Goal: Use online tool/utility: Utilize a website feature to perform a specific function

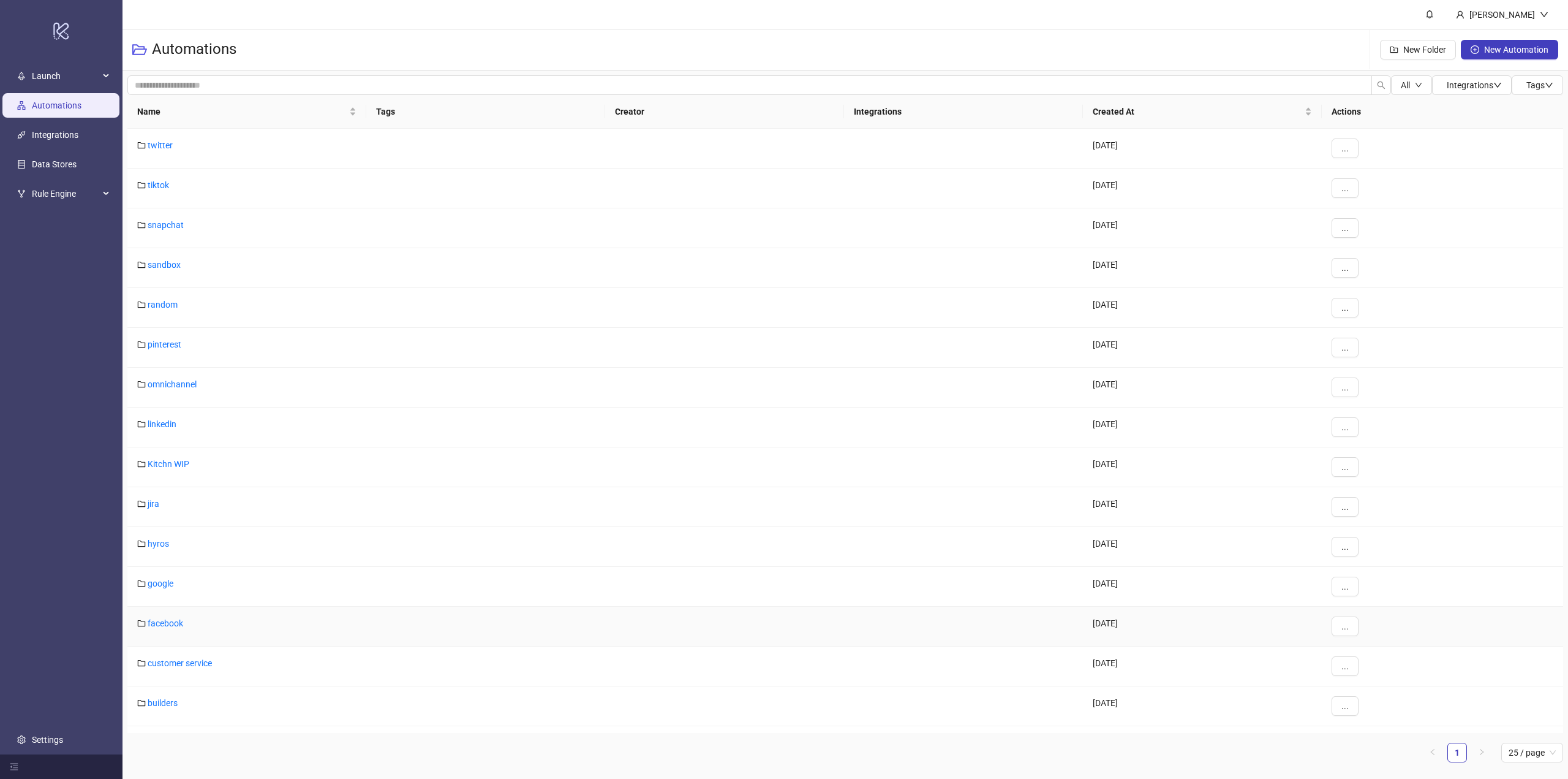
click at [174, 617] on div "facebook" at bounding box center [247, 627] width 239 height 40
click at [175, 621] on link "facebook" at bounding box center [165, 623] width 35 height 10
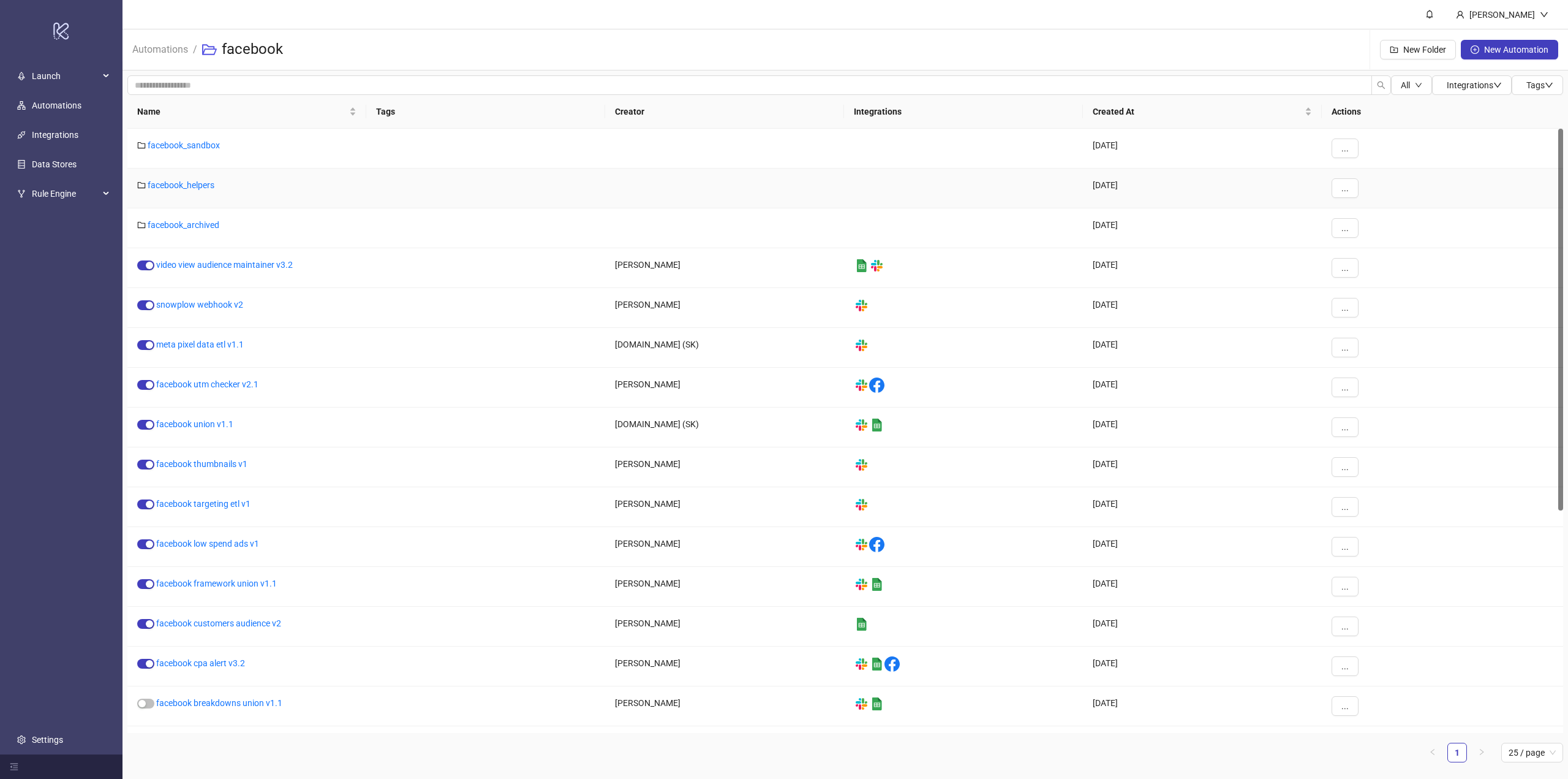
click at [200, 191] on div "facebook_helpers" at bounding box center [247, 189] width 239 height 40
click at [197, 187] on link "facebook_helpers" at bounding box center [181, 185] width 67 height 10
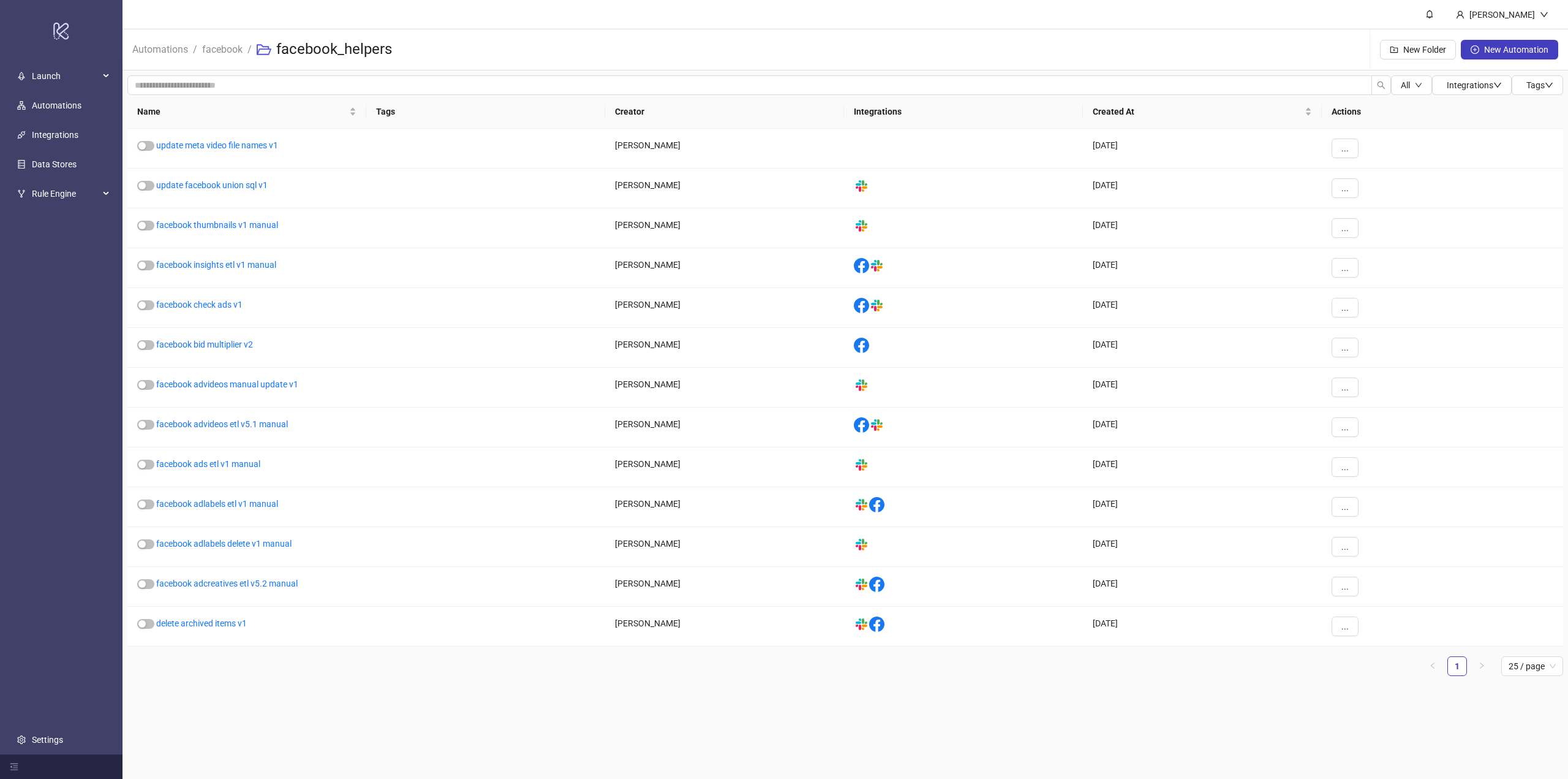
click at [215, 57] on span "facebook" at bounding box center [222, 49] width 41 height 15
click at [213, 52] on link "facebook" at bounding box center [222, 48] width 45 height 14
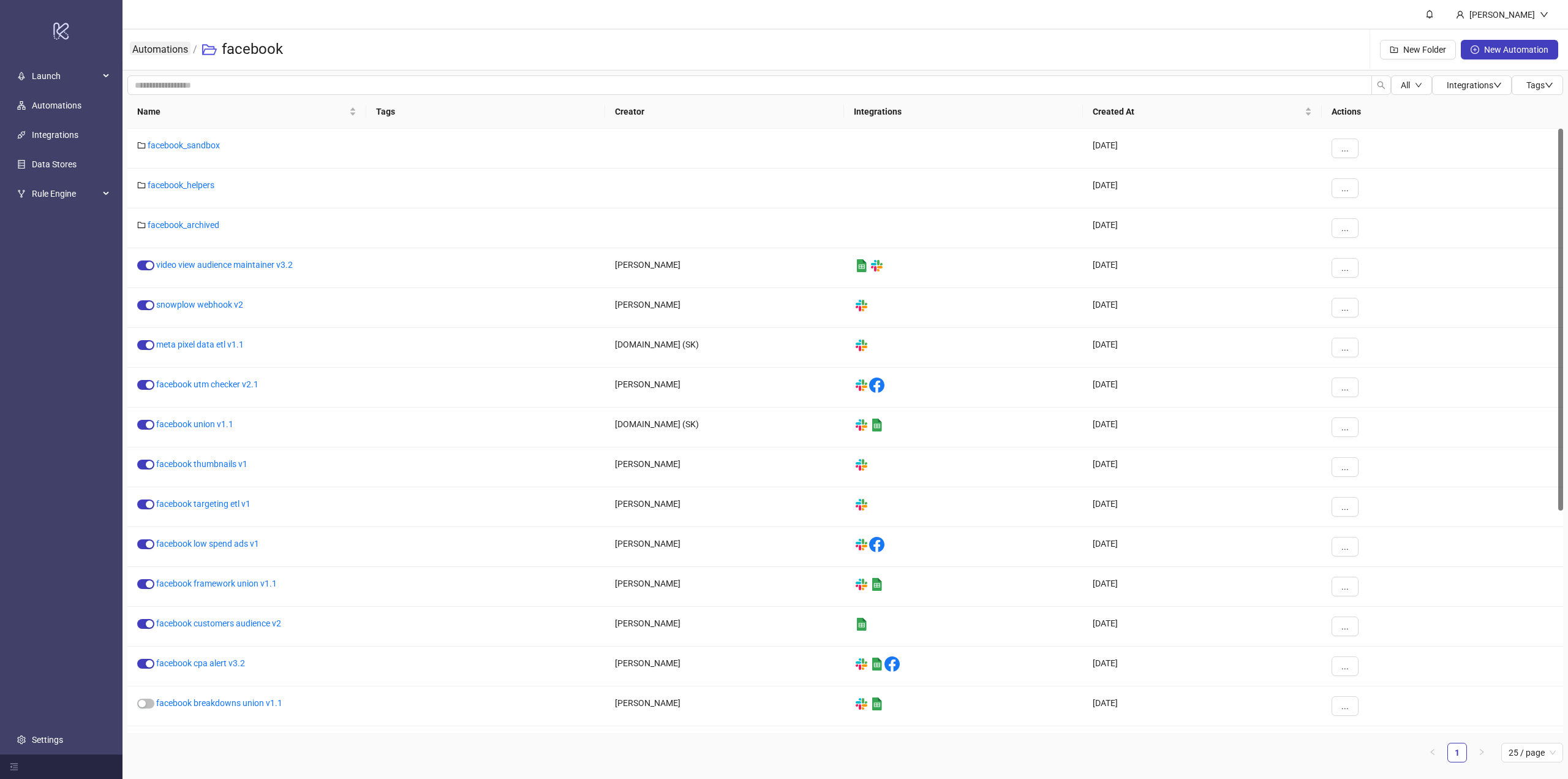
click at [161, 49] on link "Automations" at bounding box center [160, 48] width 61 height 14
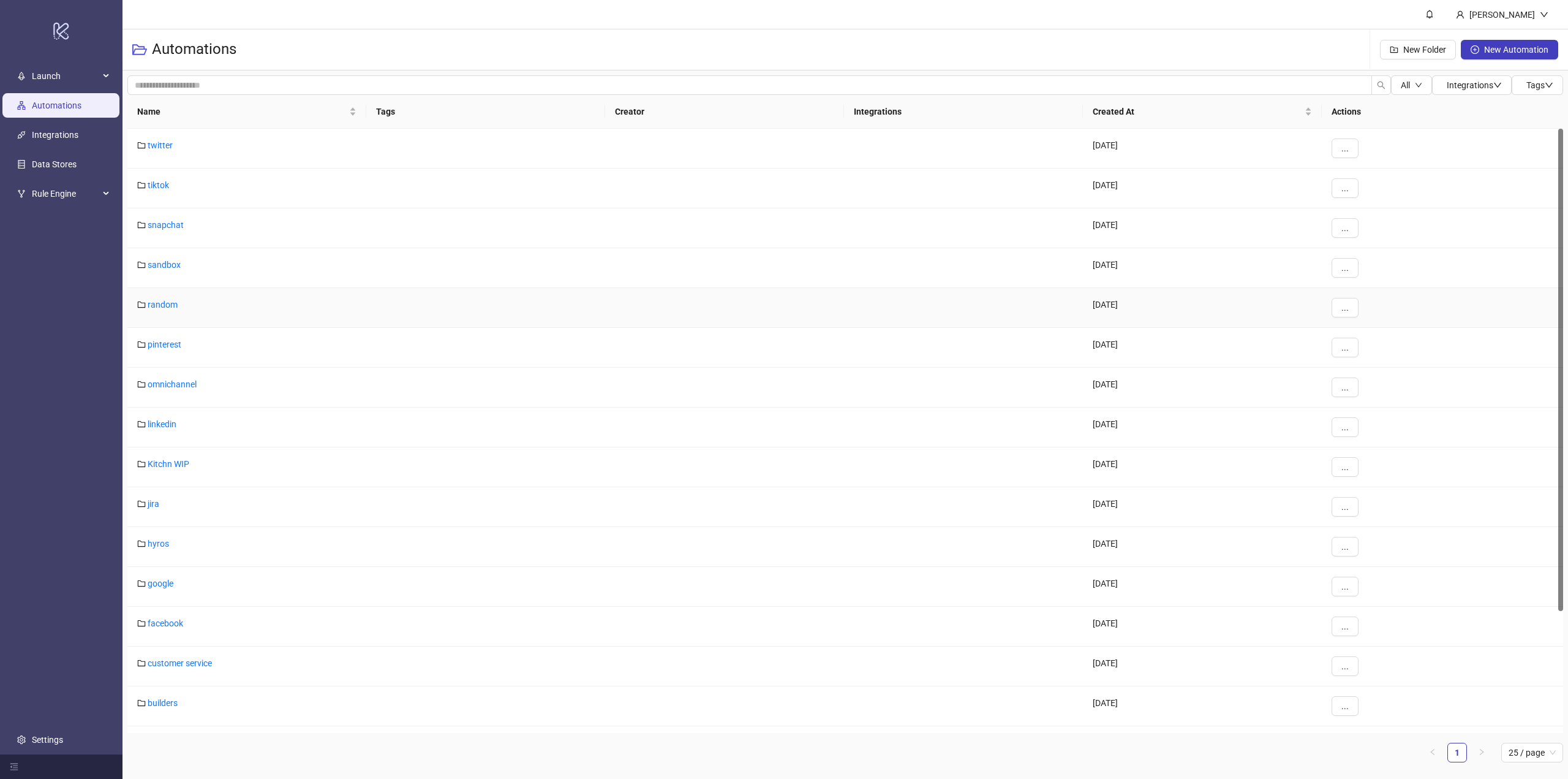
click at [179, 304] on div "random" at bounding box center [247, 308] width 239 height 40
click at [175, 305] on link "random" at bounding box center [162, 304] width 30 height 10
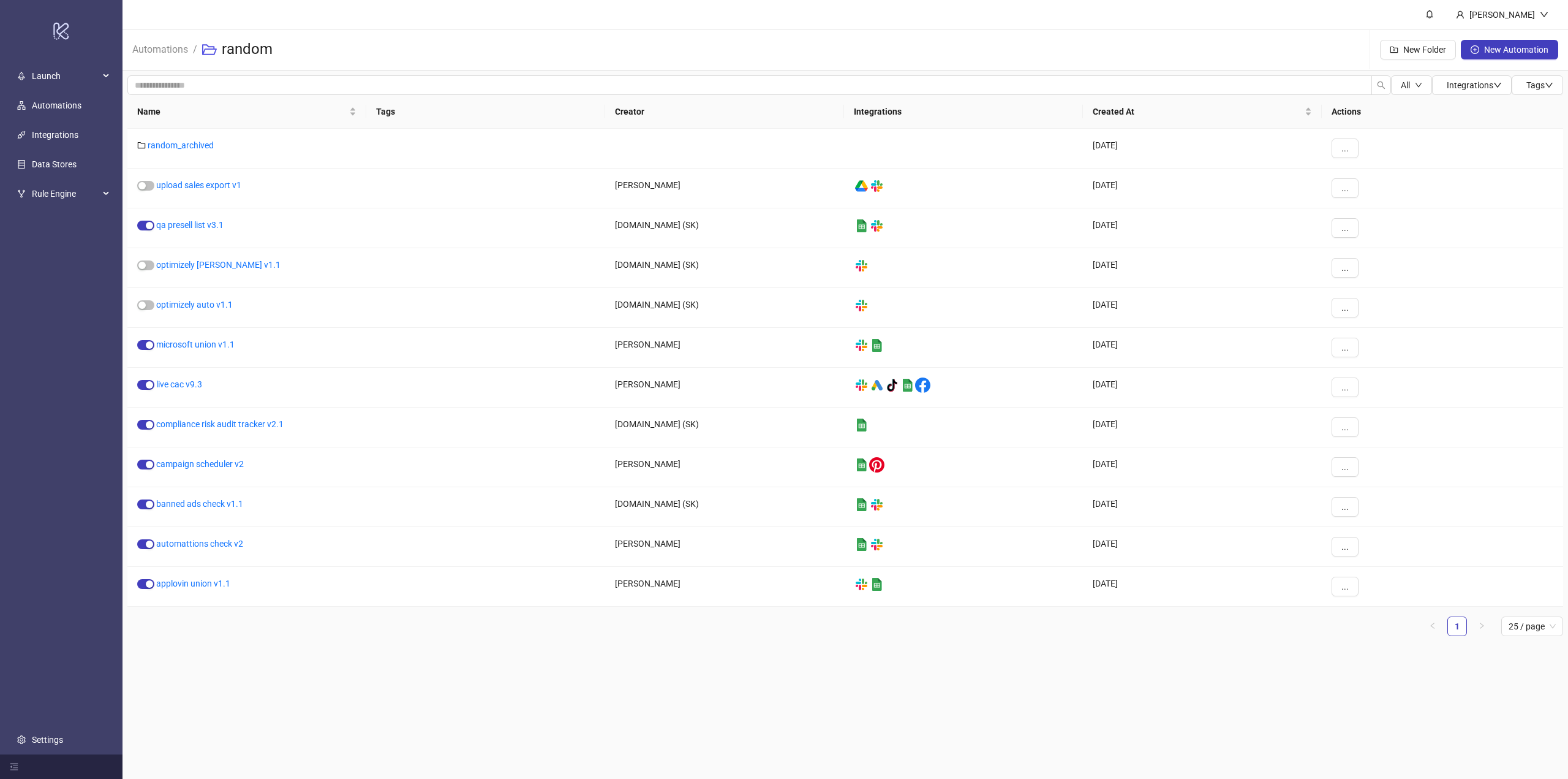
click at [167, 55] on span "Automations" at bounding box center [160, 49] width 55 height 15
click at [166, 52] on link "Automations" at bounding box center [160, 48] width 61 height 14
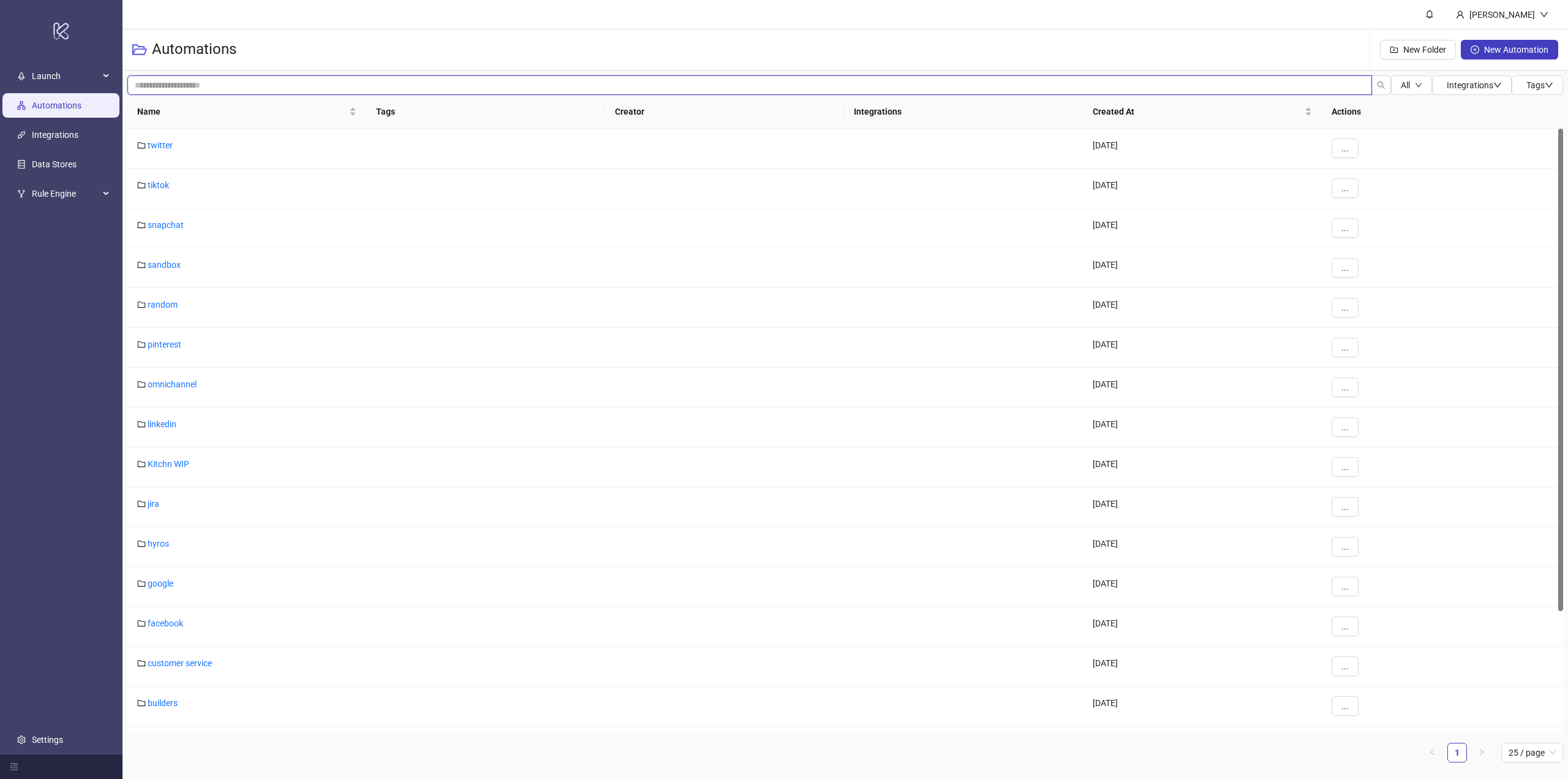
click at [212, 82] on input "search" at bounding box center [750, 85] width 1245 height 19
type input "*****"
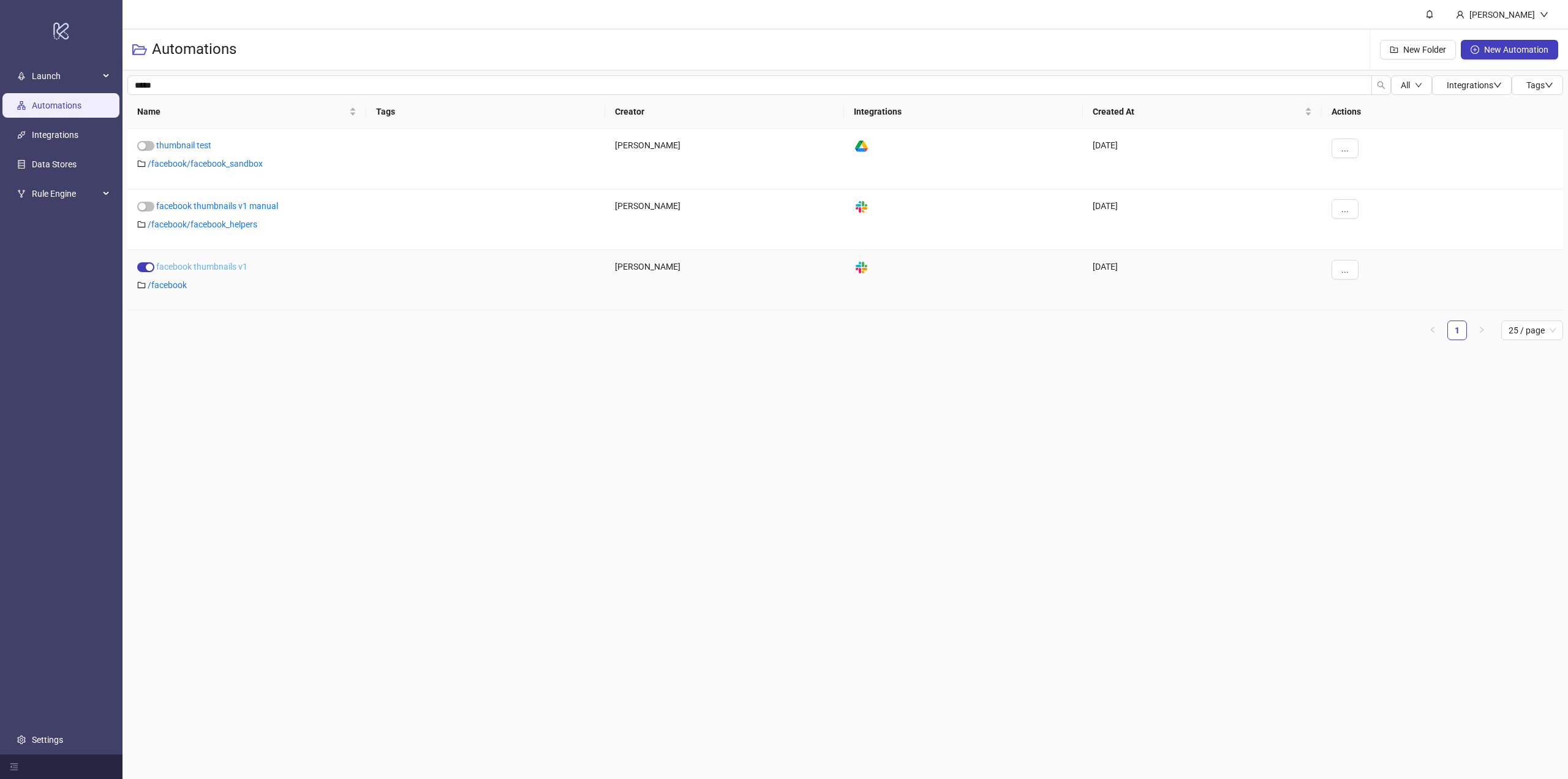
click at [215, 269] on link "facebook thumbnails v1" at bounding box center [202, 266] width 92 height 10
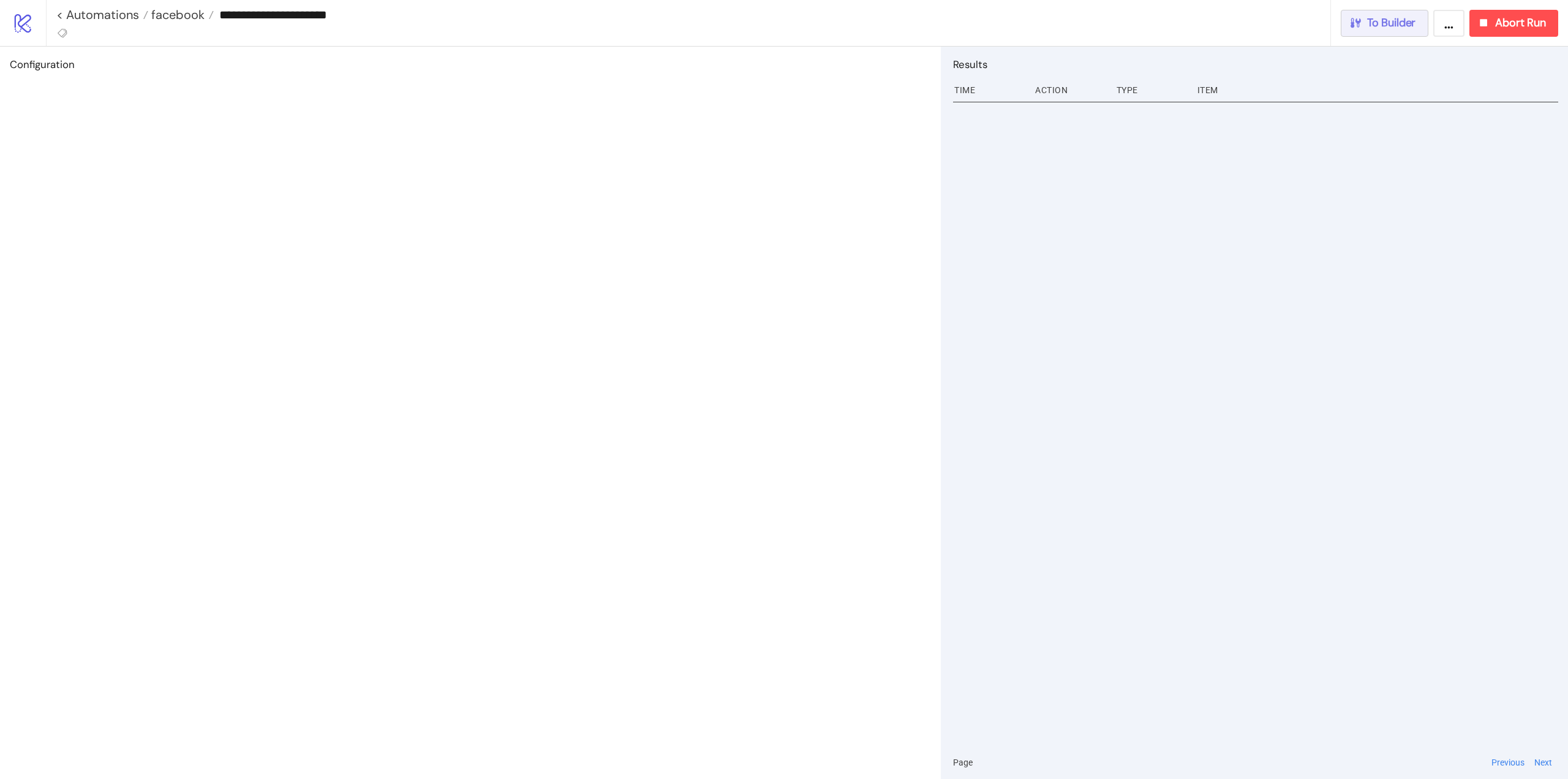
click at [1389, 28] on span "To Builder" at bounding box center [1392, 23] width 49 height 14
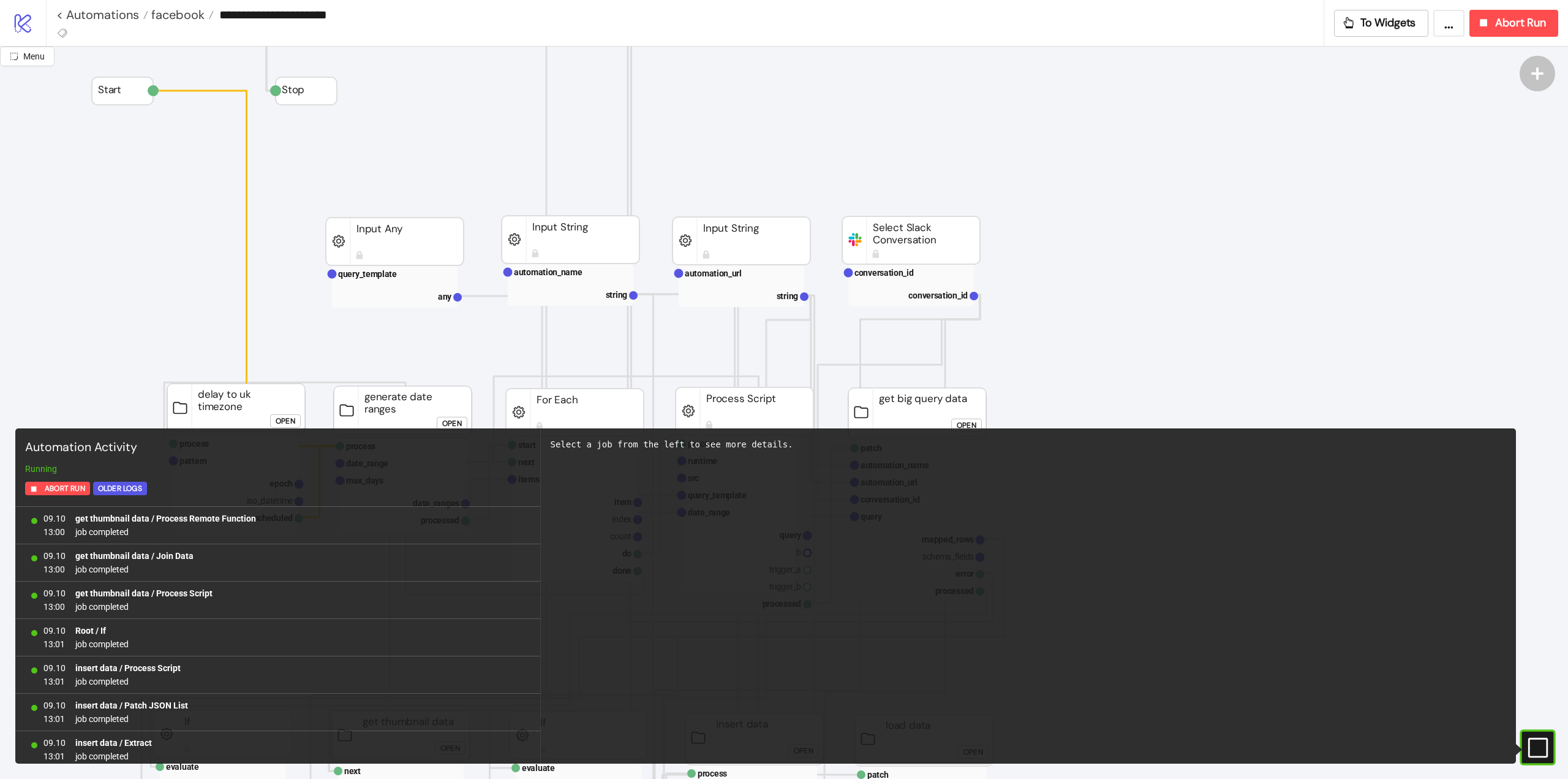
scroll to position [1015, 0]
click at [1530, 741] on rect at bounding box center [1521, 748] width 18 height 18
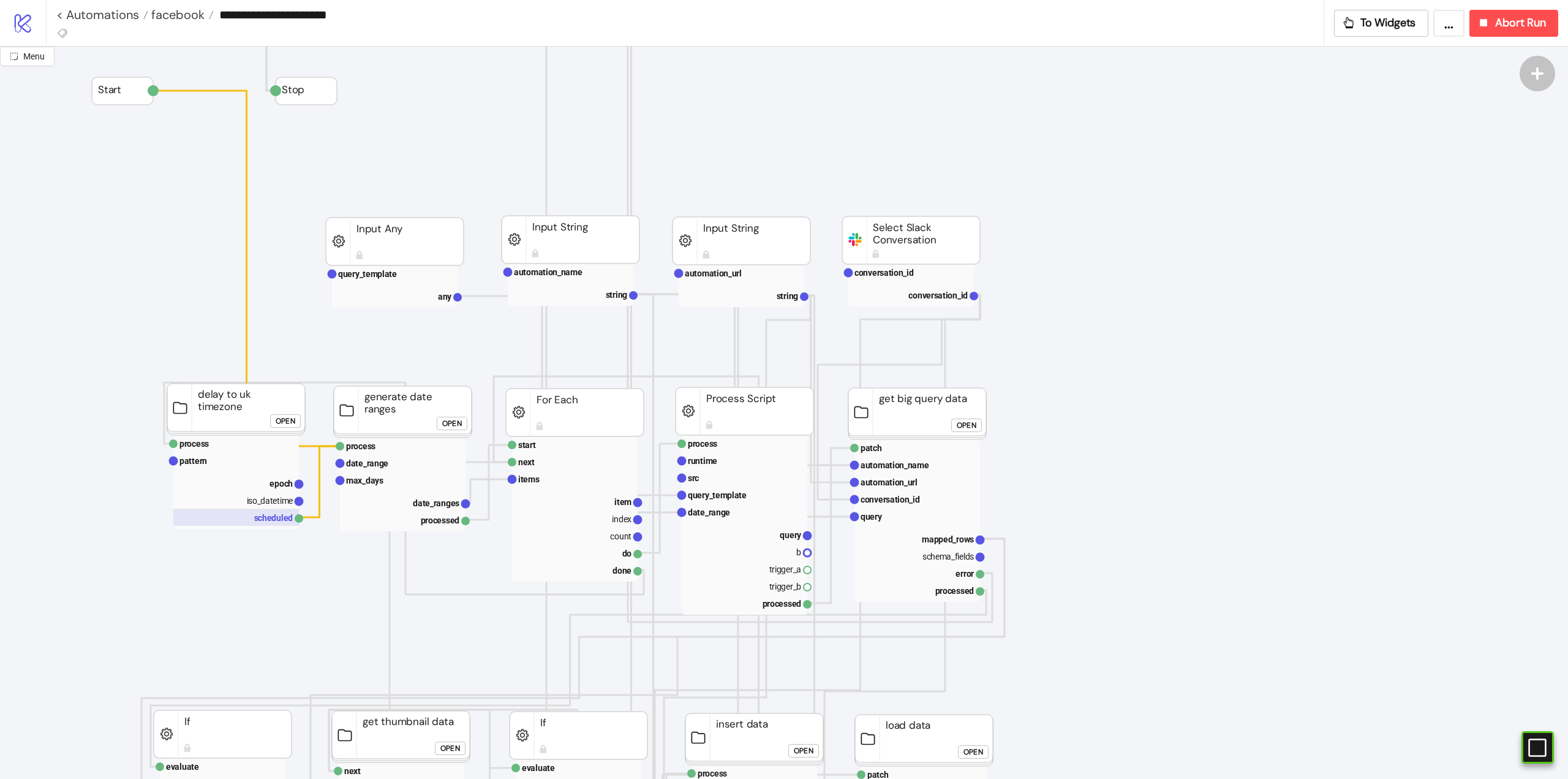
scroll to position [122, 0]
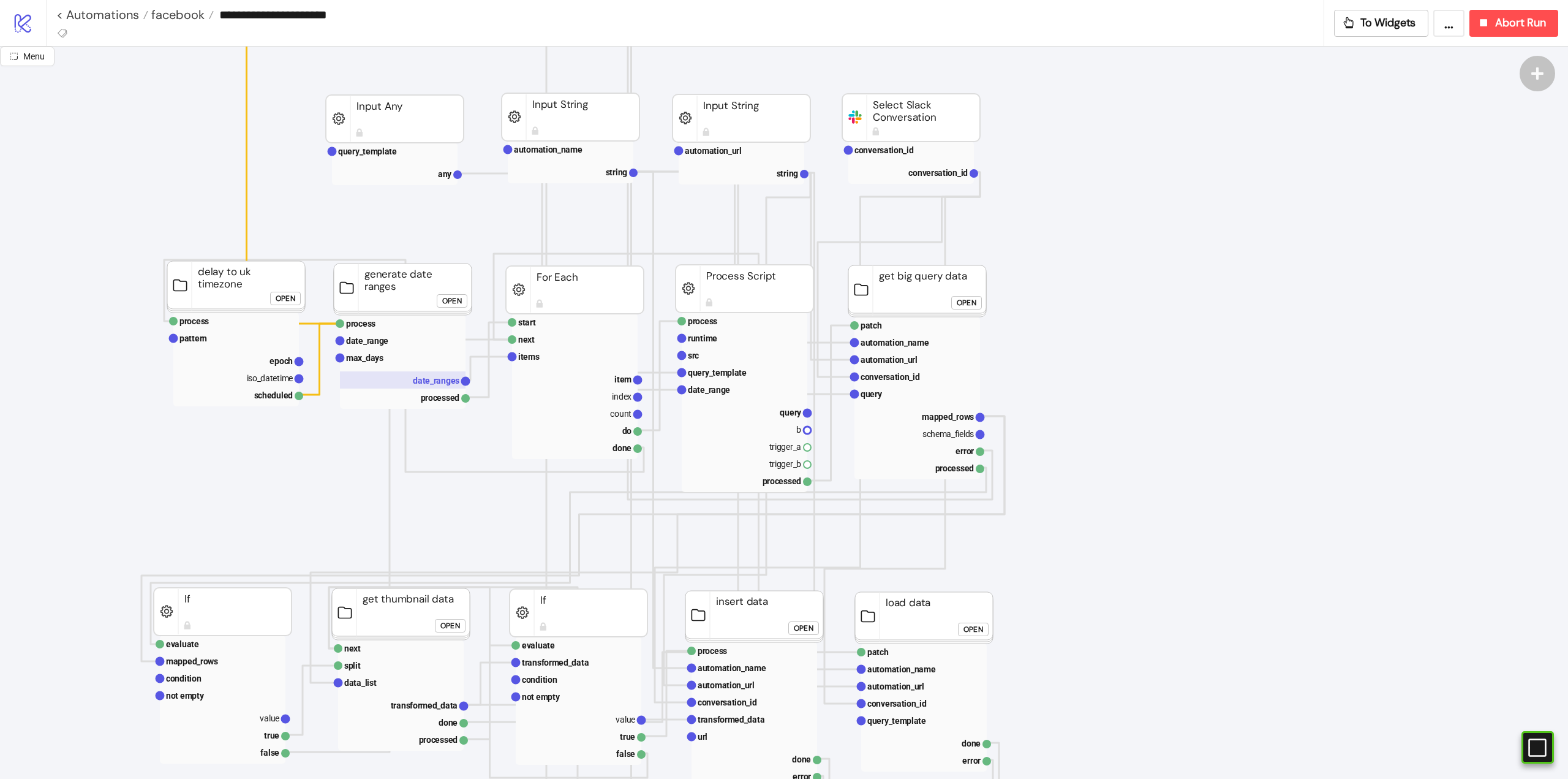
click at [429, 386] on text "date_ranges" at bounding box center [436, 380] width 47 height 10
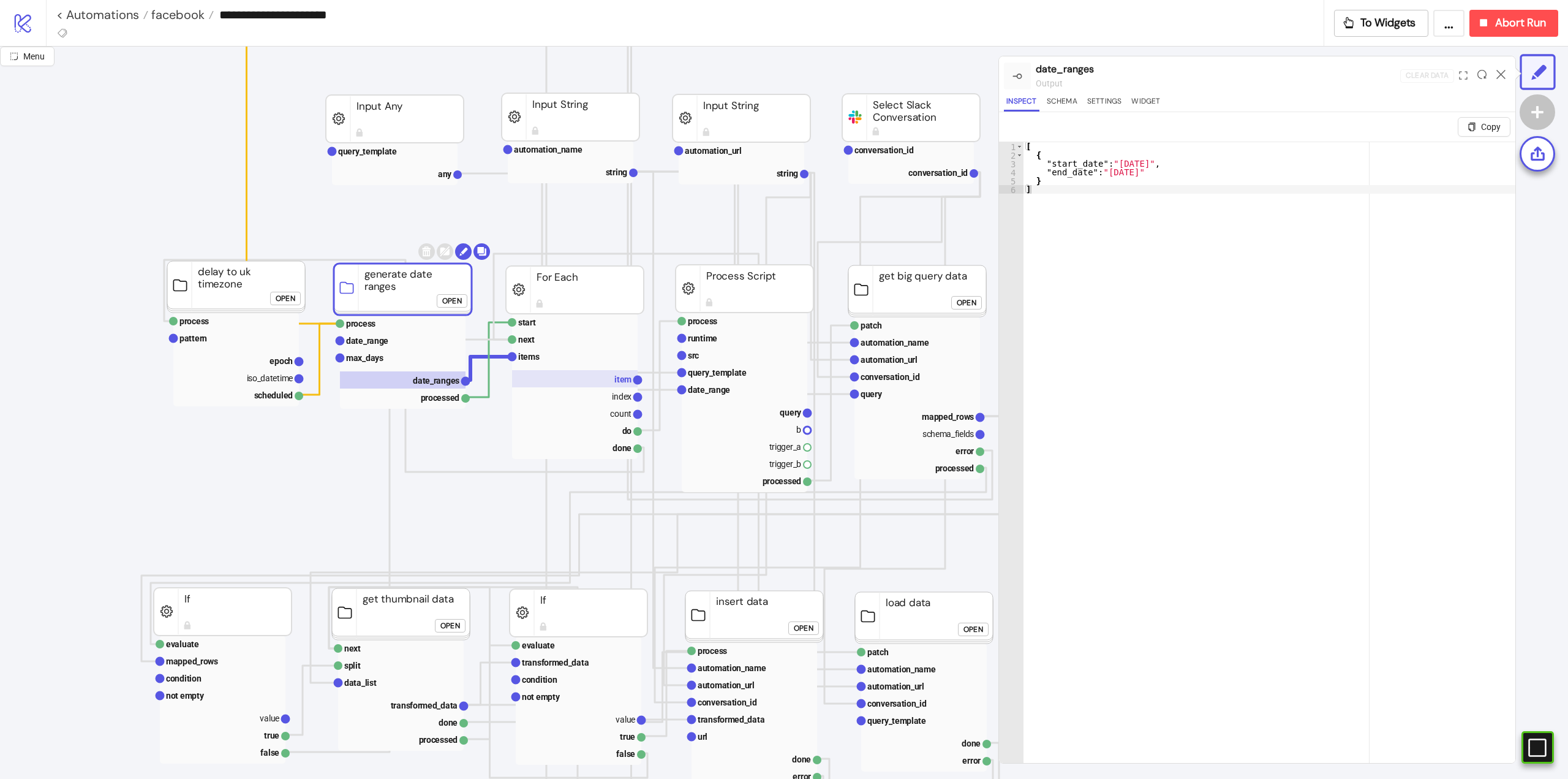
click at [597, 385] on rect at bounding box center [575, 379] width 125 height 17
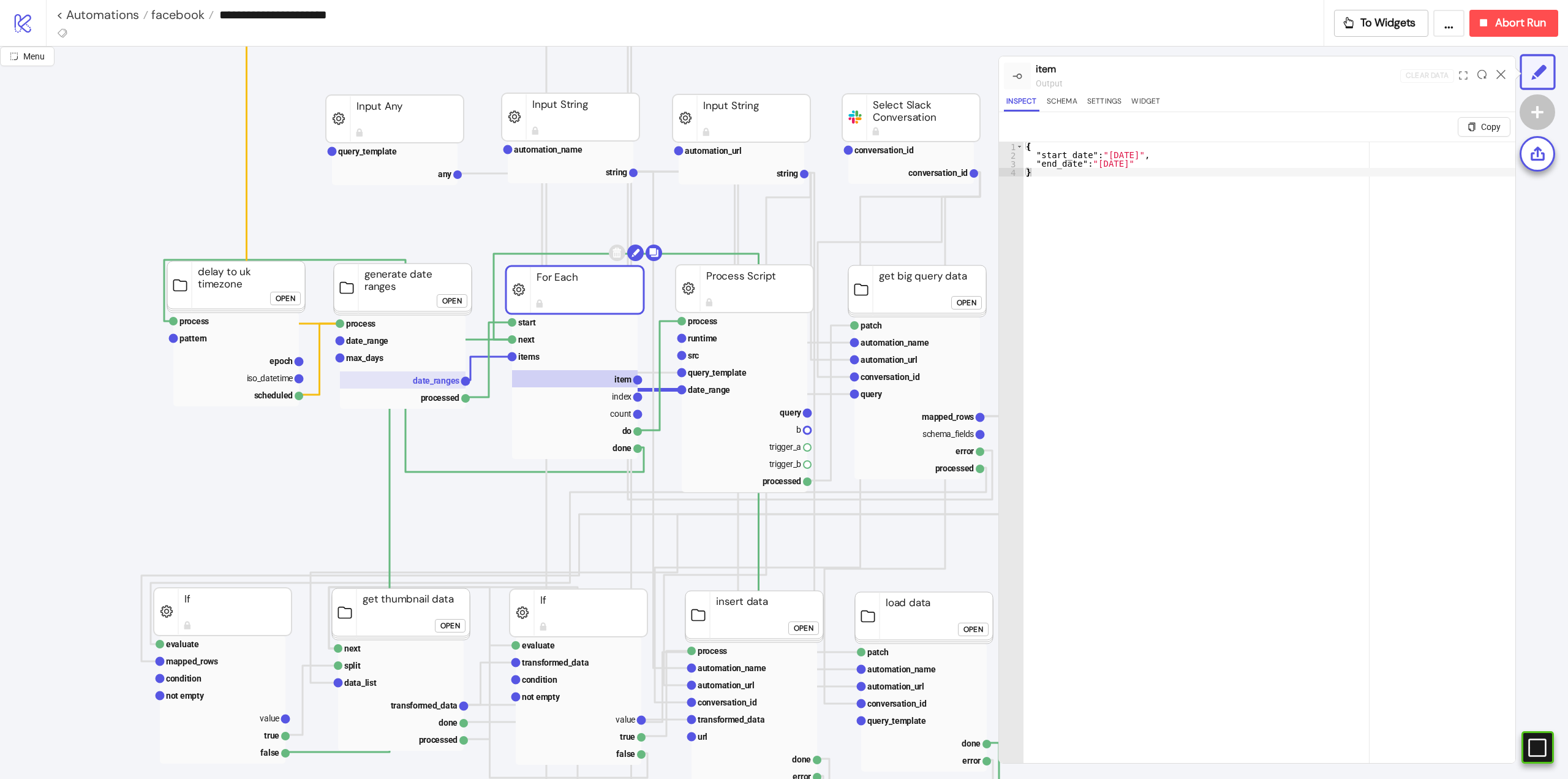
click at [442, 382] on text "date_ranges" at bounding box center [436, 380] width 47 height 10
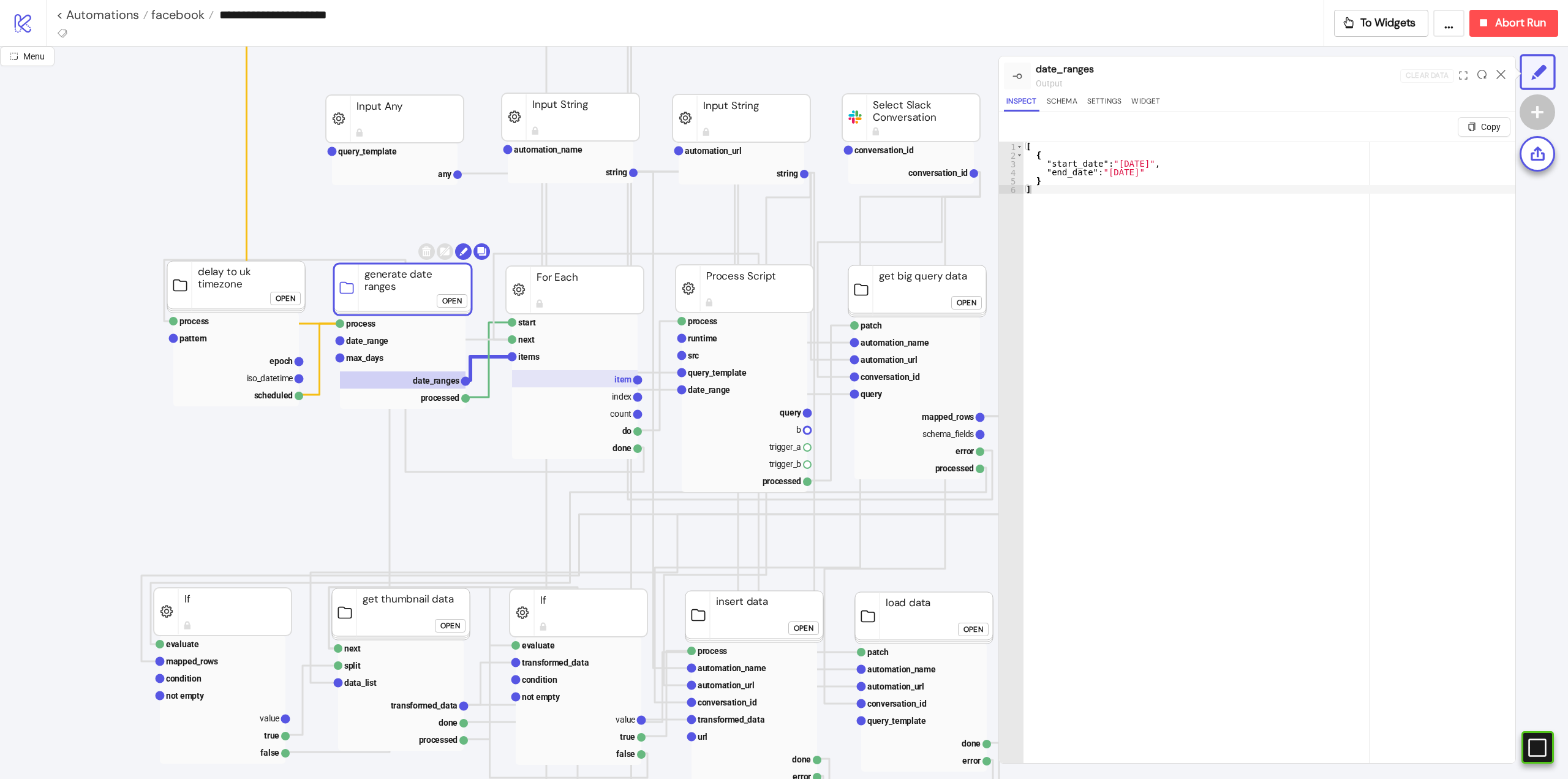
click at [606, 383] on rect at bounding box center [575, 379] width 125 height 17
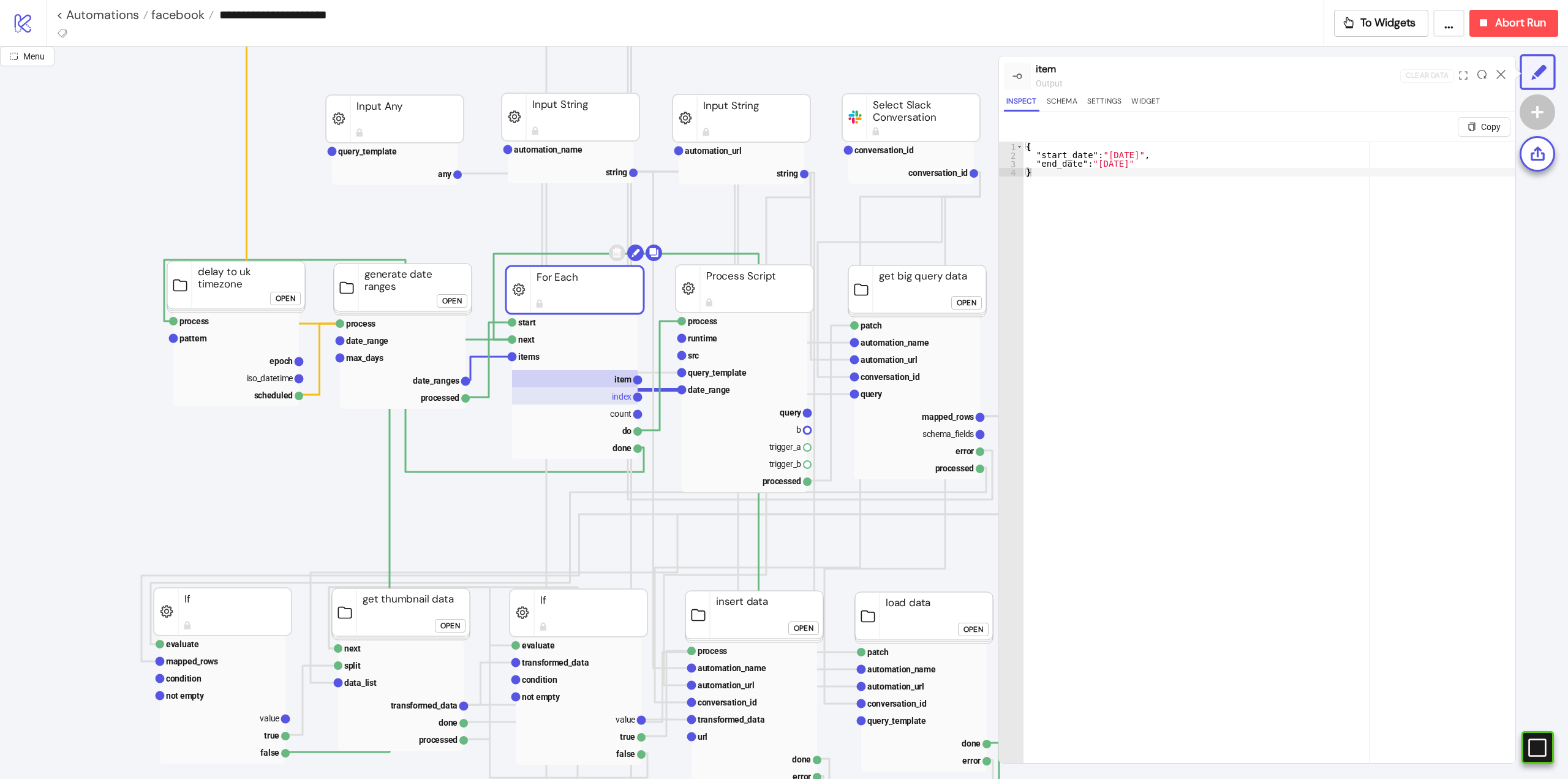
click at [616, 401] on text "index" at bounding box center [621, 396] width 19 height 10
click at [618, 418] on text "count" at bounding box center [621, 413] width 22 height 10
click at [760, 417] on rect at bounding box center [744, 412] width 125 height 17
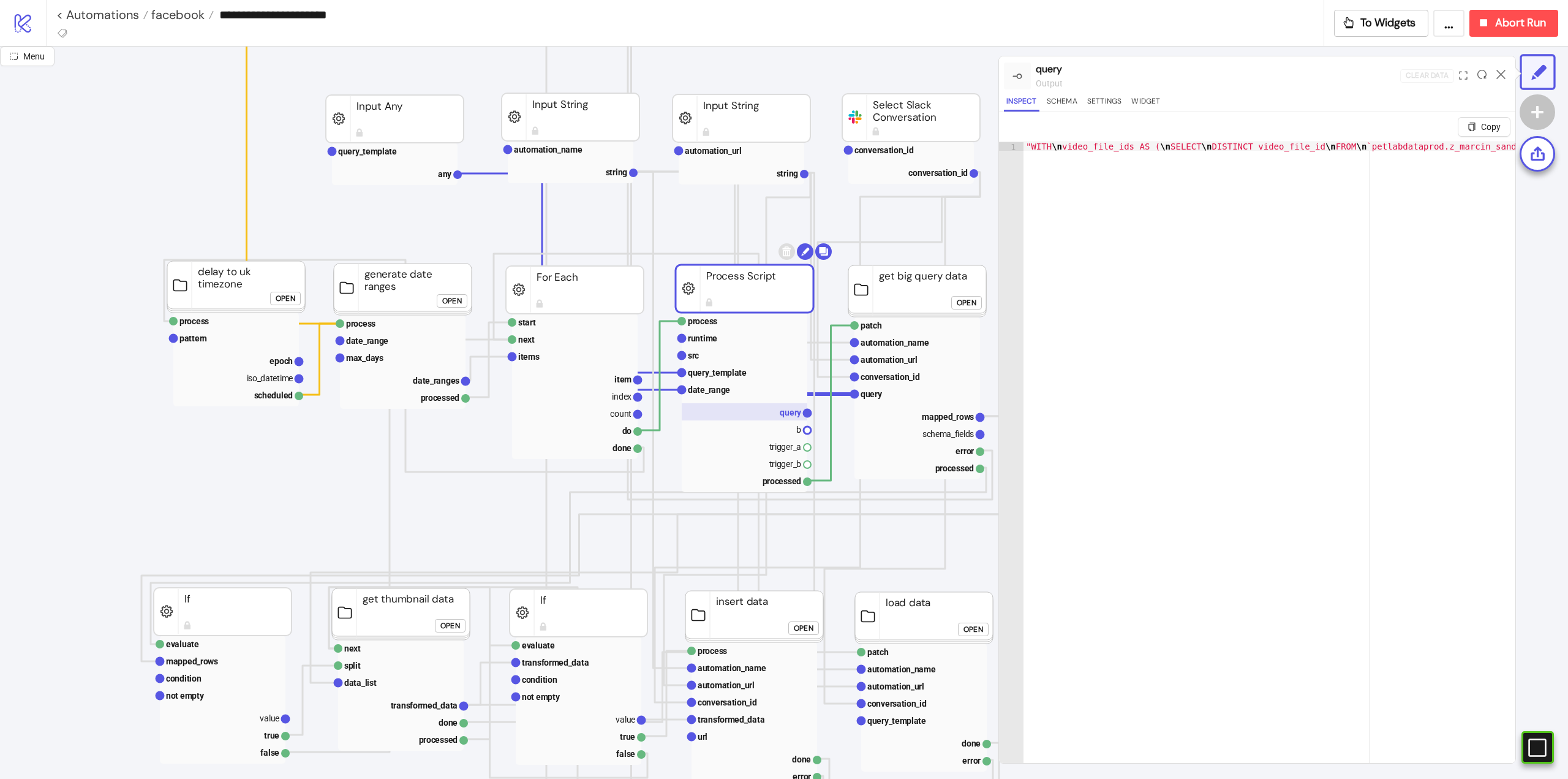
scroll to position [122, 184]
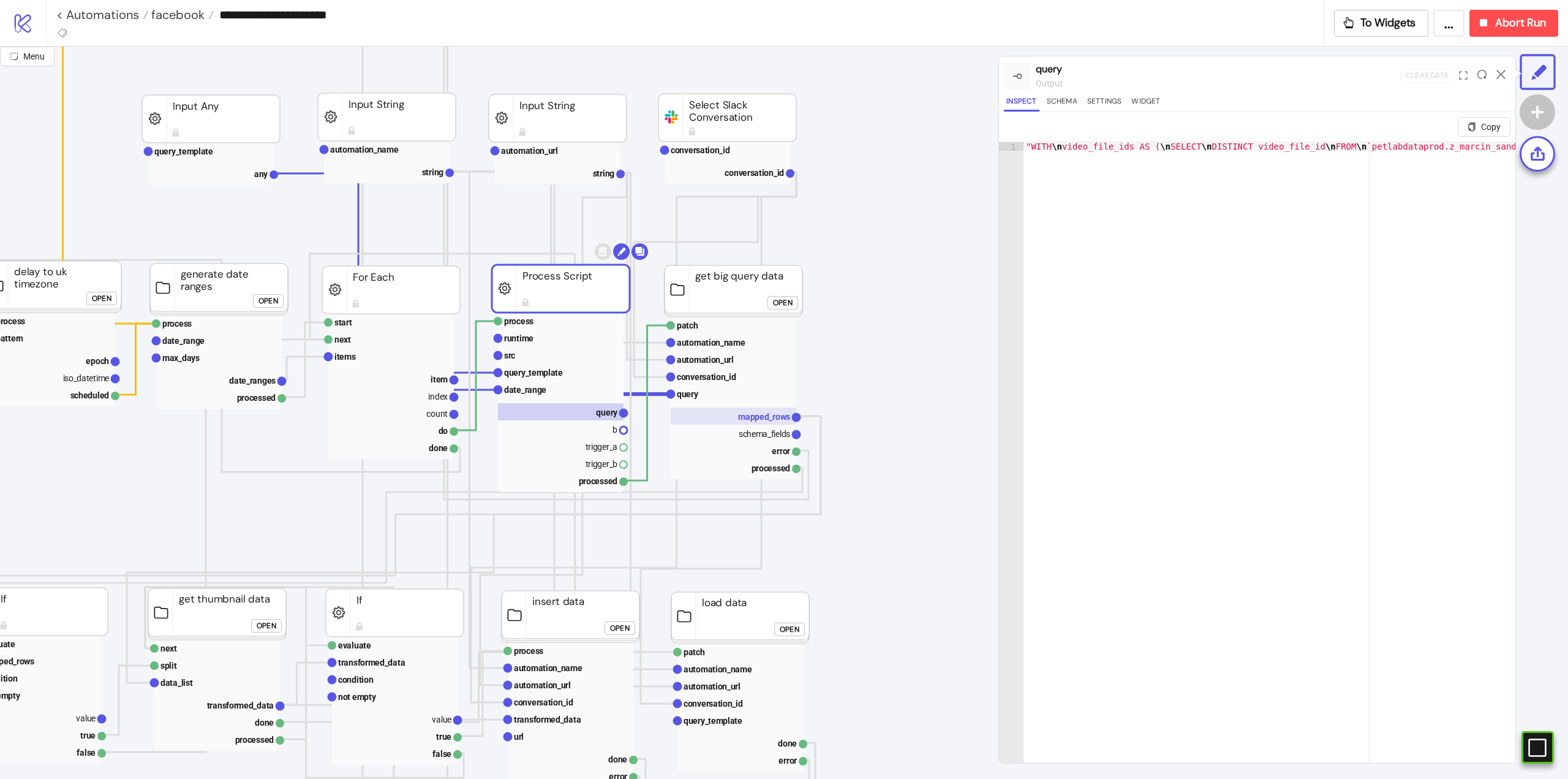
click at [738, 420] on rect at bounding box center [733, 416] width 125 height 17
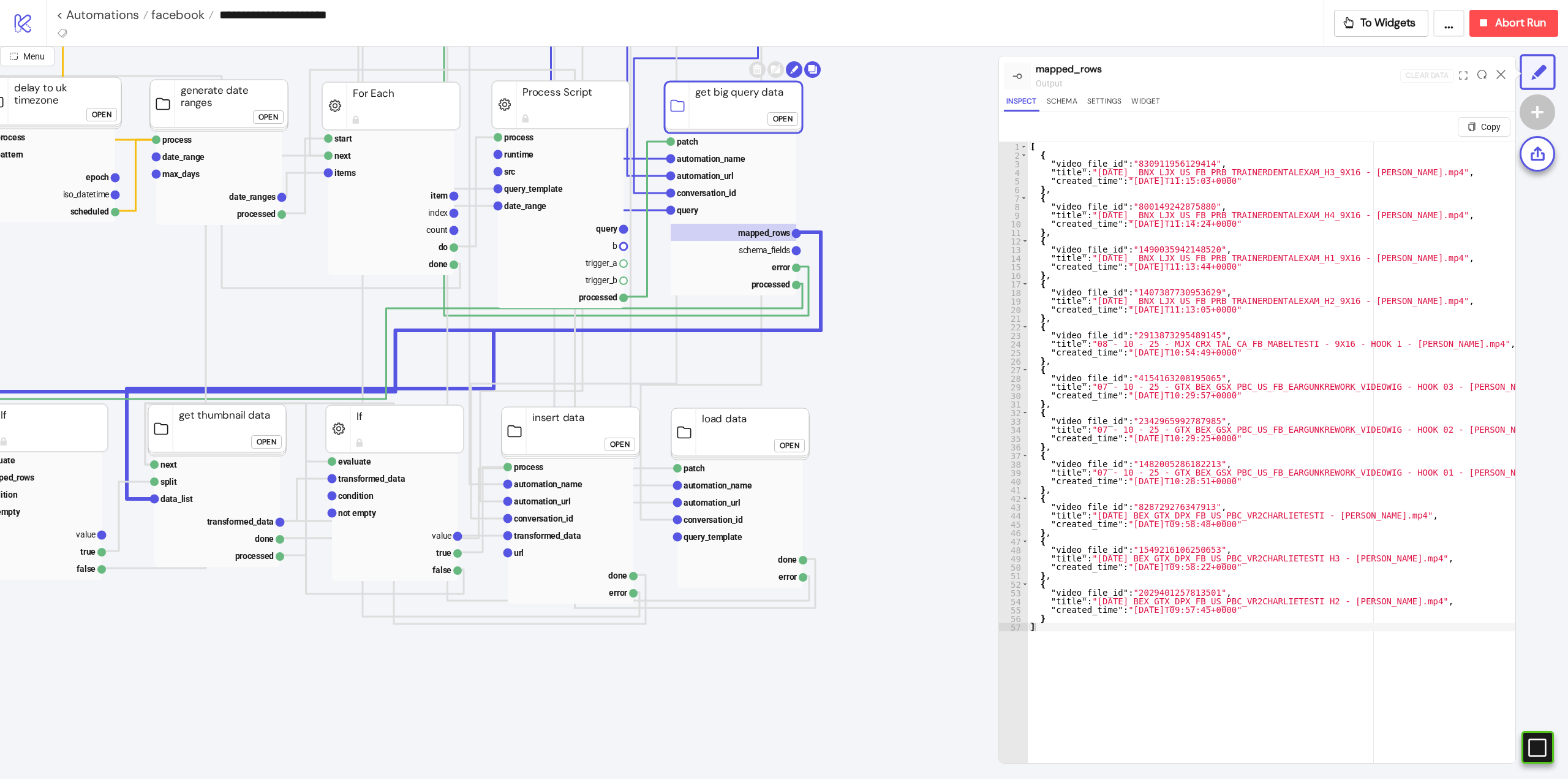
scroll to position [306, 0]
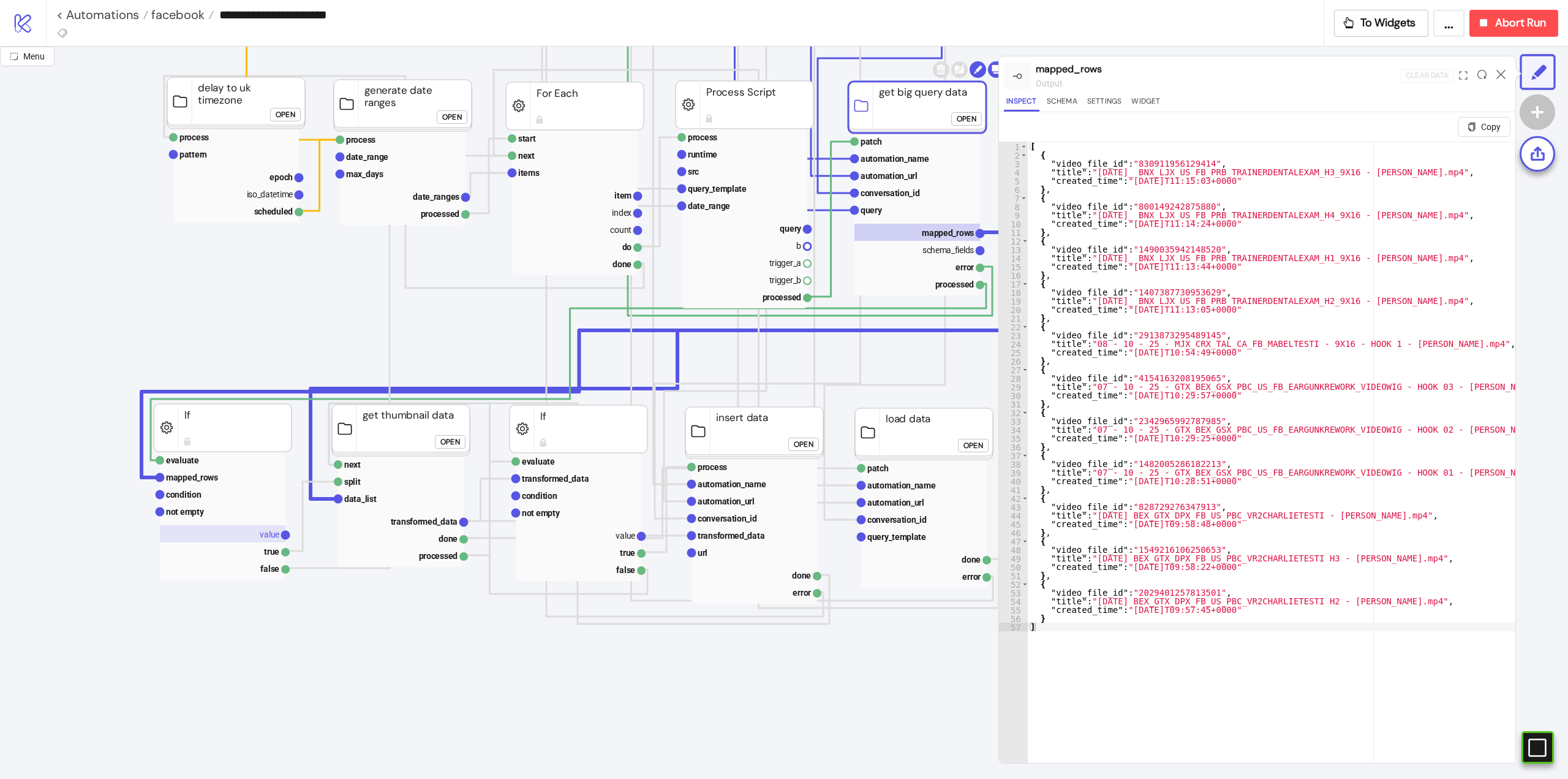
click at [242, 536] on rect at bounding box center [222, 533] width 125 height 17
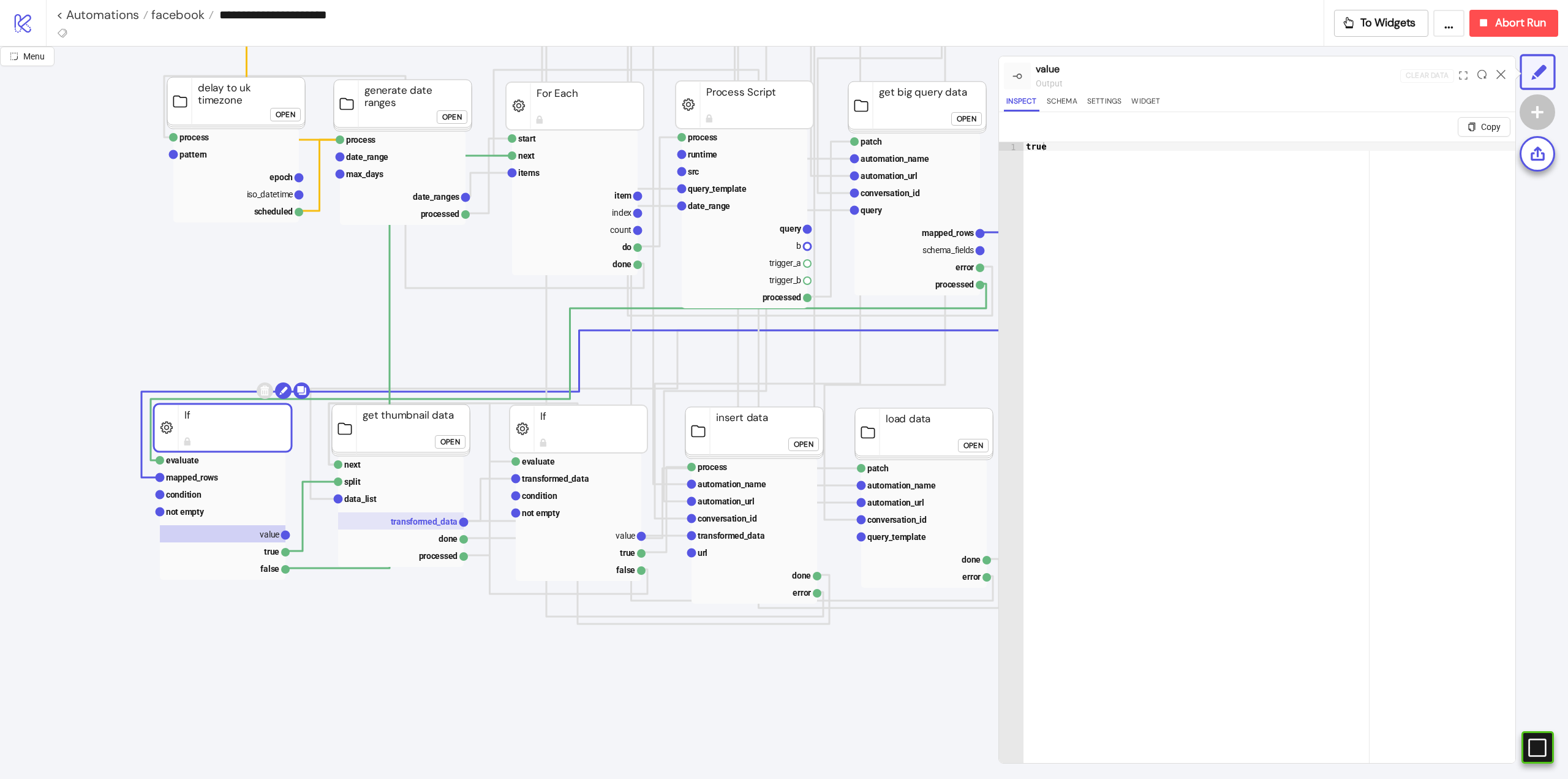
click at [396, 523] on text "transformed_data" at bounding box center [425, 521] width 68 height 10
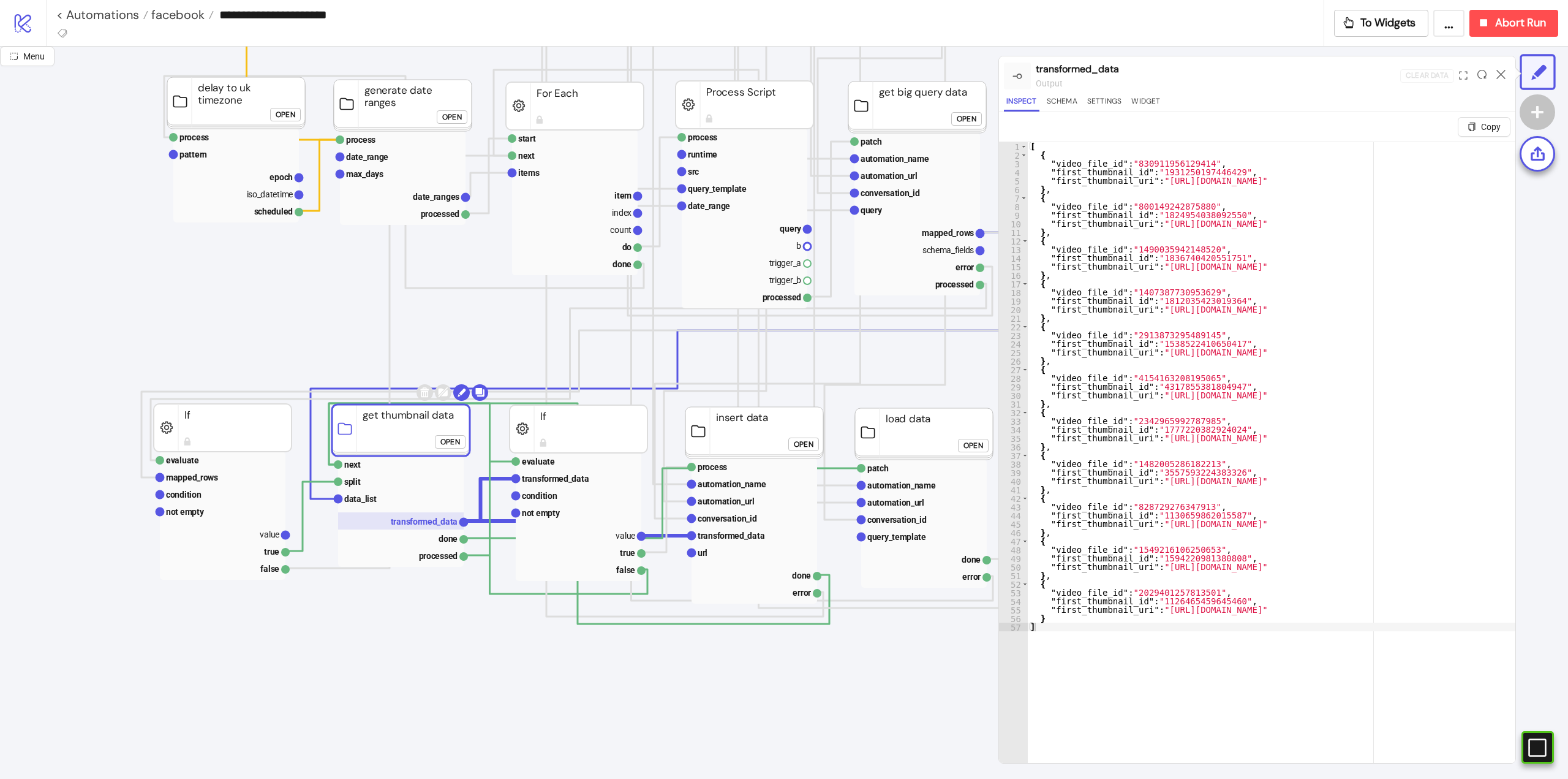
scroll to position [306, 184]
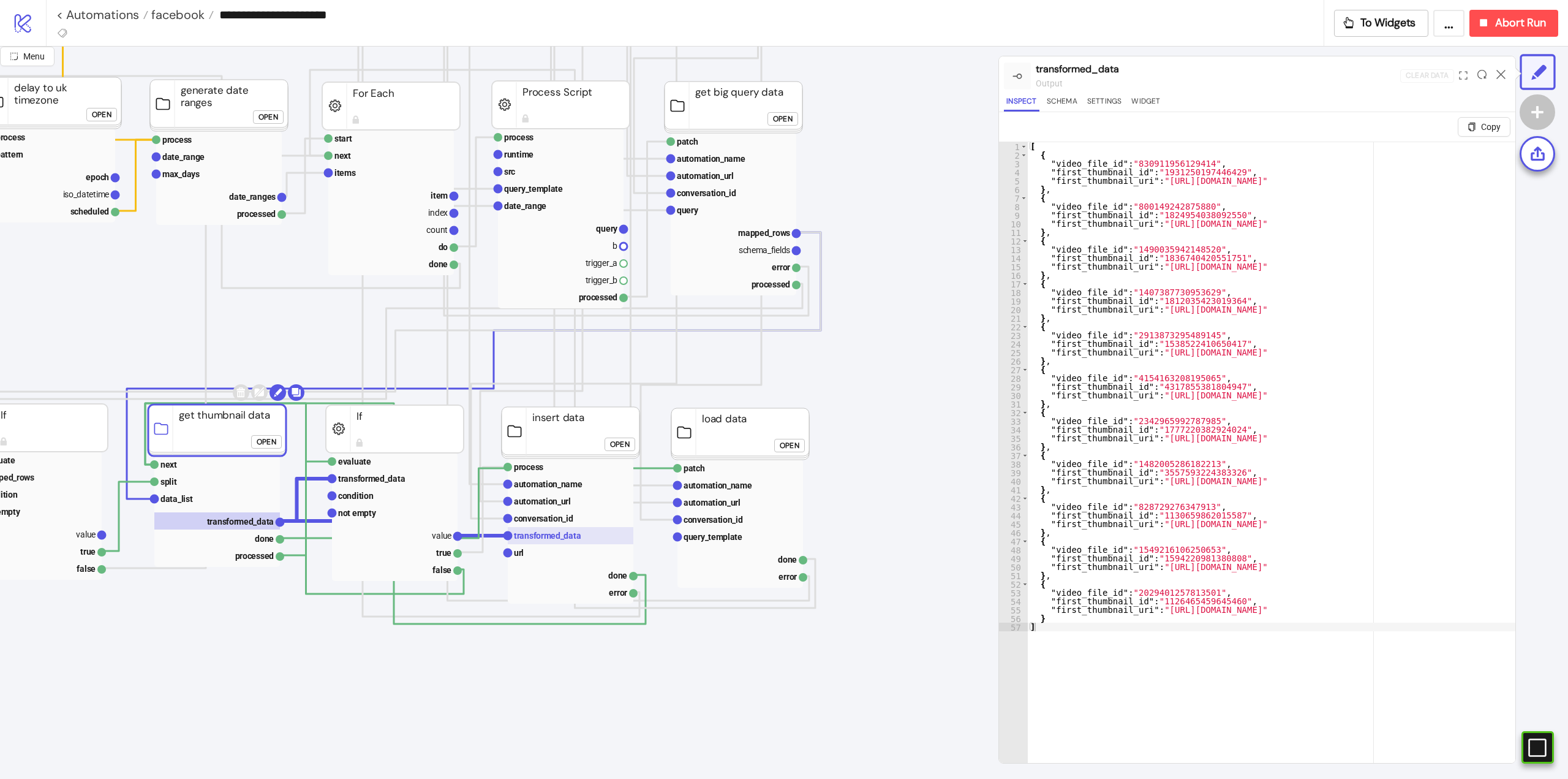
click at [563, 534] on text "transformed_data" at bounding box center [548, 536] width 68 height 10
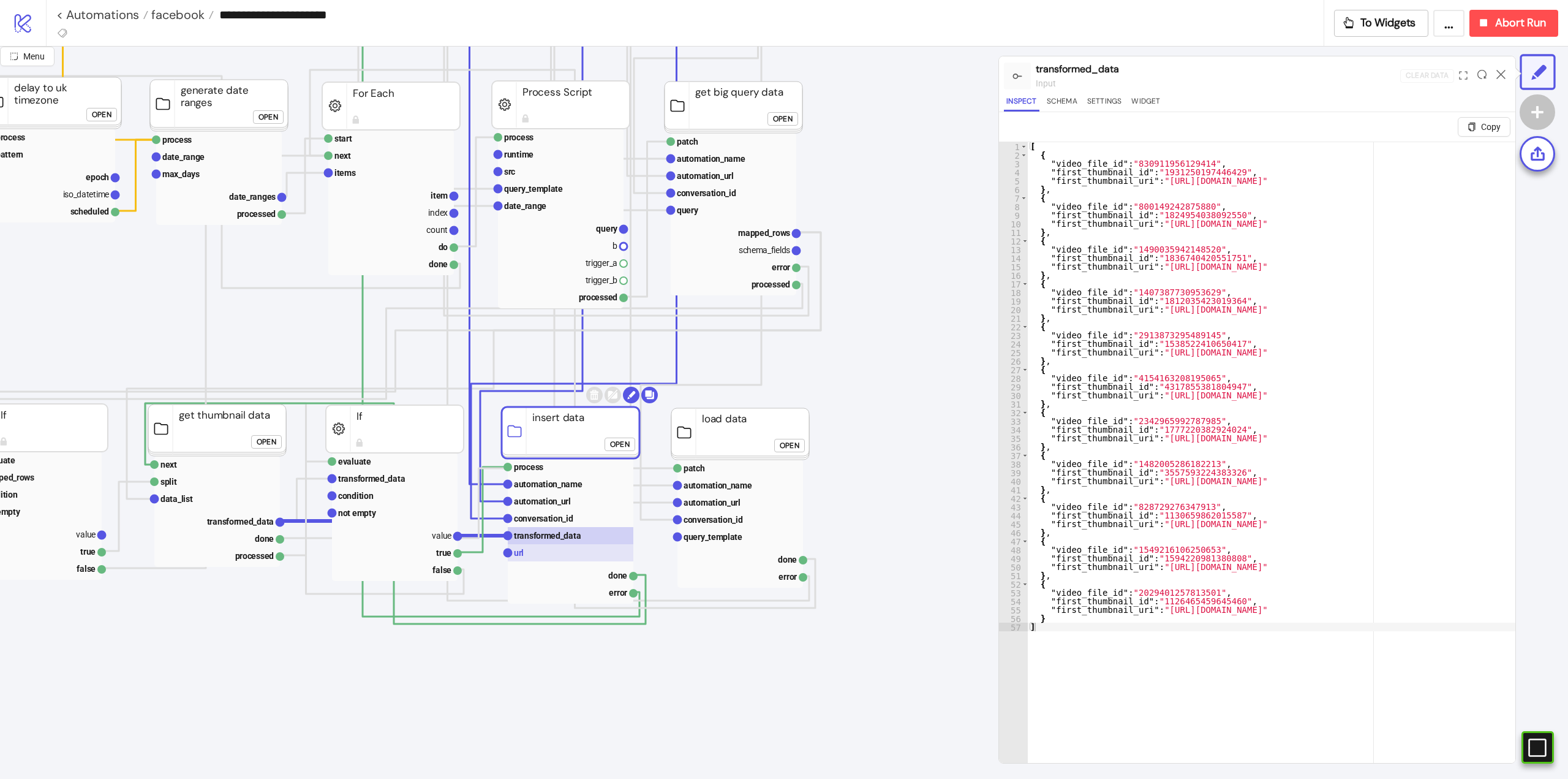
click at [543, 557] on rect at bounding box center [570, 553] width 125 height 17
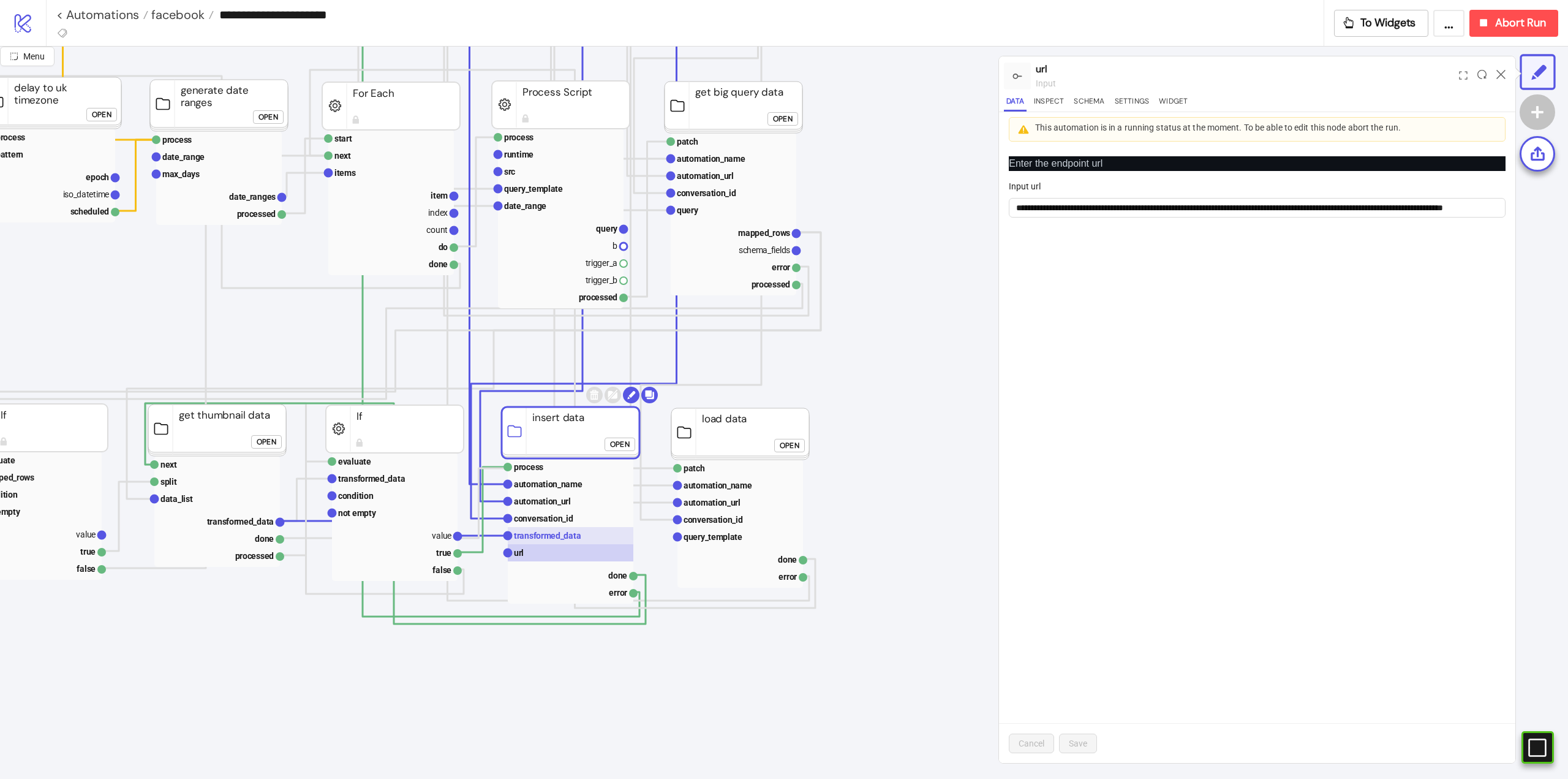
click at [549, 540] on text "transformed_data" at bounding box center [548, 536] width 68 height 10
